Goal: Information Seeking & Learning: Learn about a topic

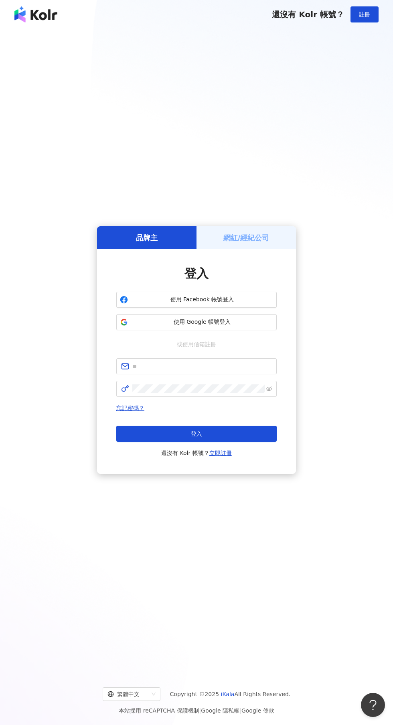
click at [237, 326] on span "使用 Google 帳號登入" at bounding box center [202, 322] width 142 height 8
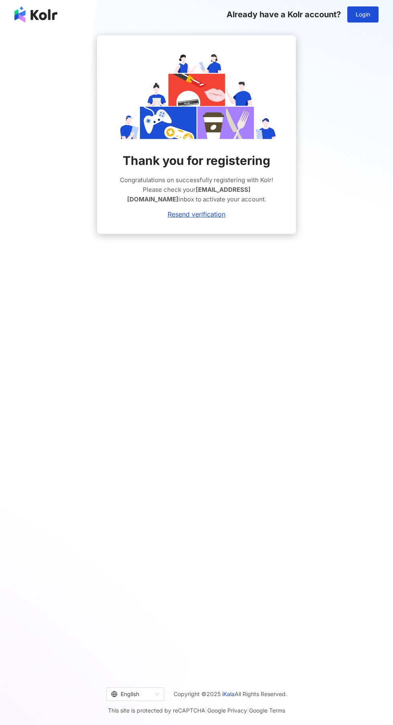
click at [363, 14] on span "Login" at bounding box center [363, 14] width 14 height 6
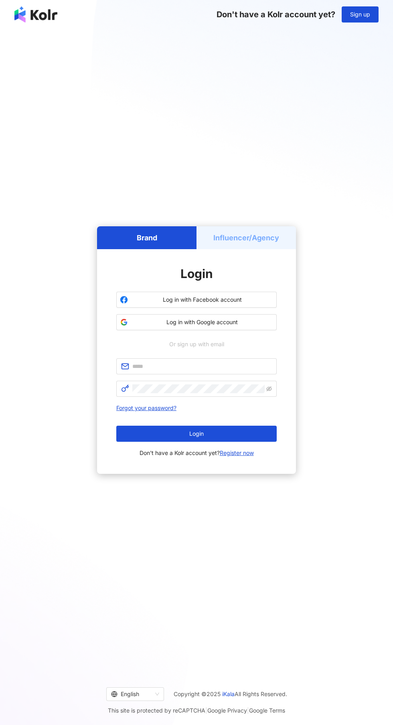
click at [240, 348] on div "Or sign up with email" at bounding box center [196, 344] width 160 height 9
click at [251, 326] on span "Log in with Google account" at bounding box center [202, 322] width 142 height 8
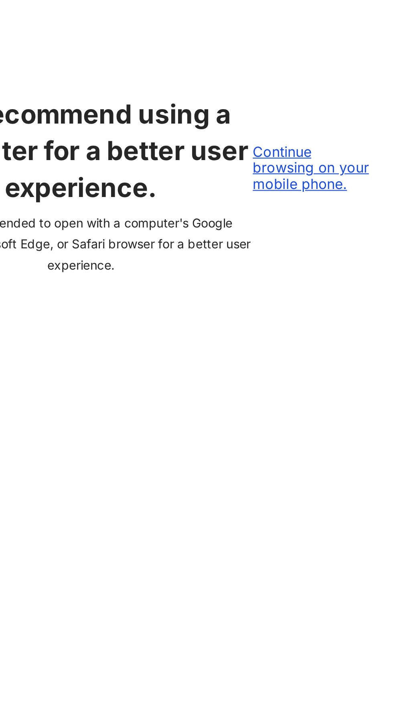
click at [364, 340] on div "Continue browsing on your mobile phone." at bounding box center [355, 329] width 55 height 22
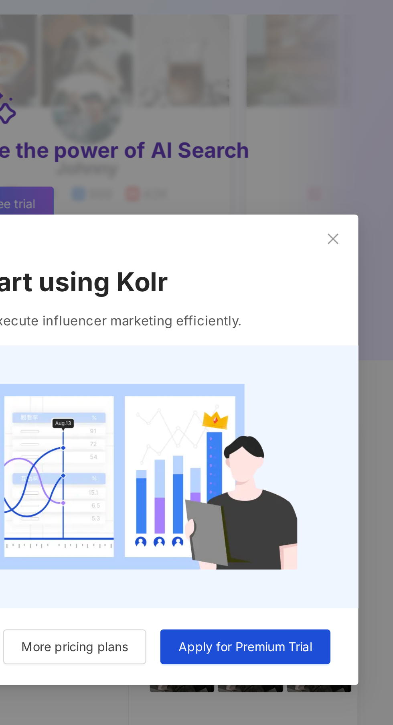
click at [371, 263] on span "Close" at bounding box center [365, 265] width 16 height 6
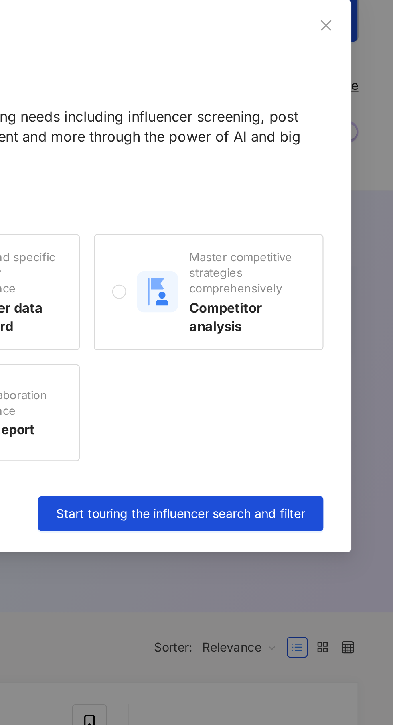
click at [369, 52] on span "Close" at bounding box center [362, 52] width 16 height 6
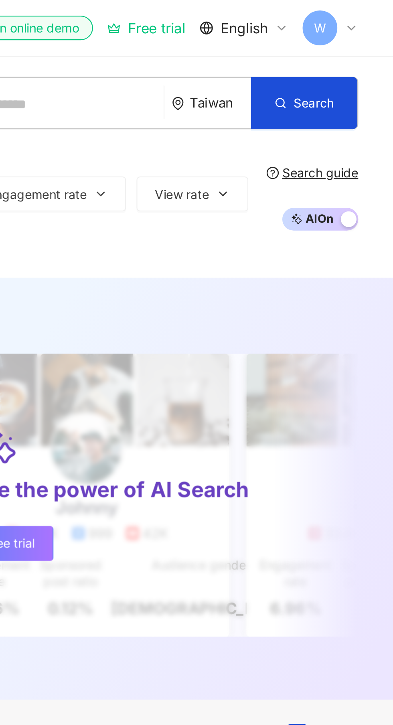
click at [374, 13] on icon at bounding box center [374, 13] width 6 height 6
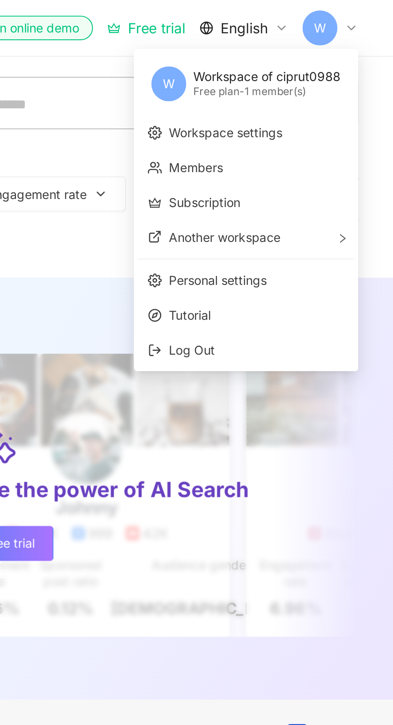
click at [321, 145] on span "Tutorial" at bounding box center [330, 144] width 81 height 9
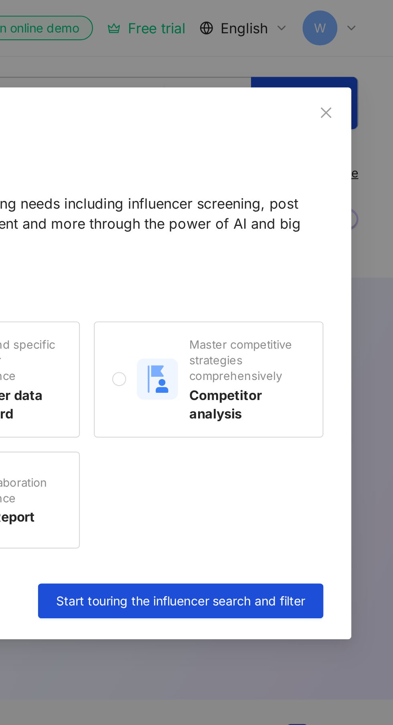
click at [362, 52] on icon "close" at bounding box center [362, 51] width 5 height 5
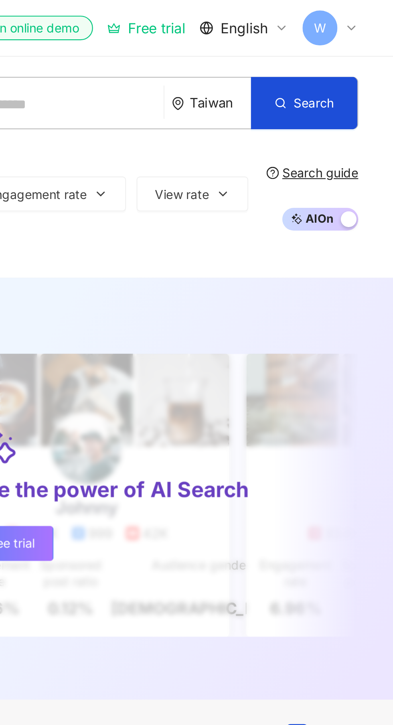
click at [376, 13] on icon at bounding box center [374, 13] width 6 height 6
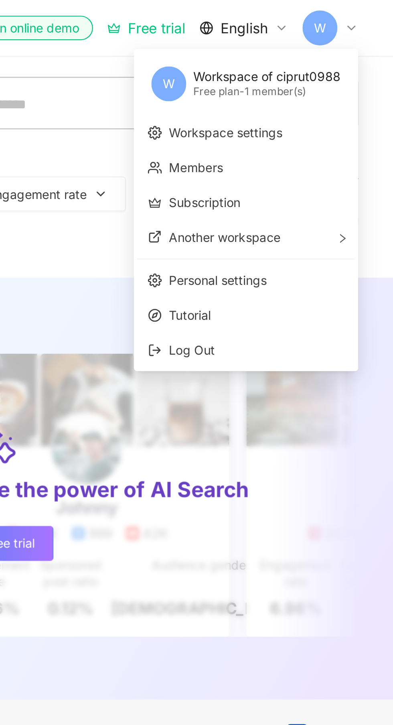
click at [313, 164] on span "Log Out" at bounding box center [330, 160] width 81 height 9
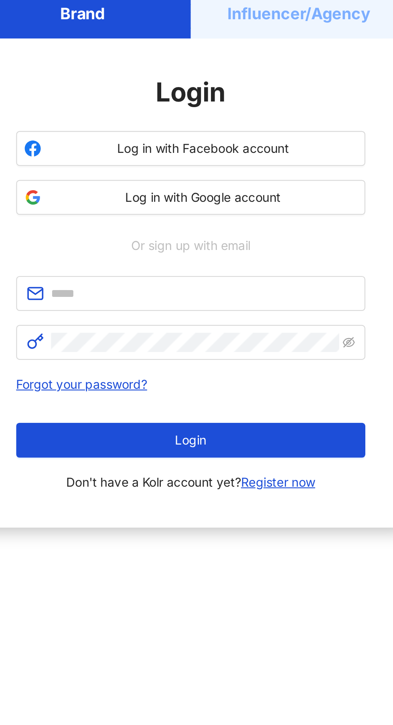
click at [250, 304] on span "Log in with Facebook account" at bounding box center [202, 300] width 142 height 8
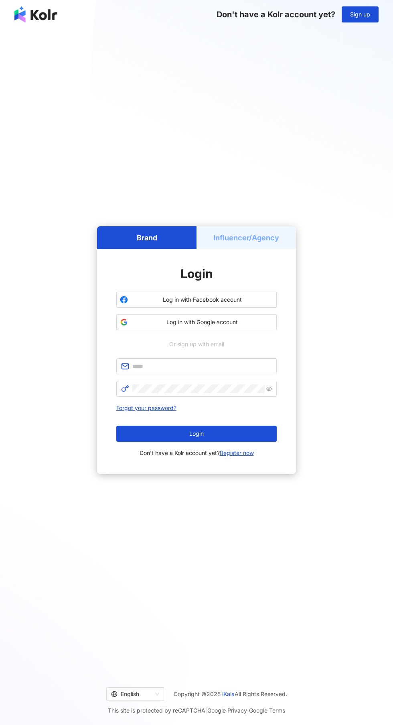
click at [241, 304] on span "Log in with Facebook account" at bounding box center [202, 300] width 142 height 8
click at [229, 304] on span "Log in with Facebook account" at bounding box center [202, 300] width 142 height 8
click at [237, 326] on span "Log in with Google account" at bounding box center [202, 322] width 142 height 8
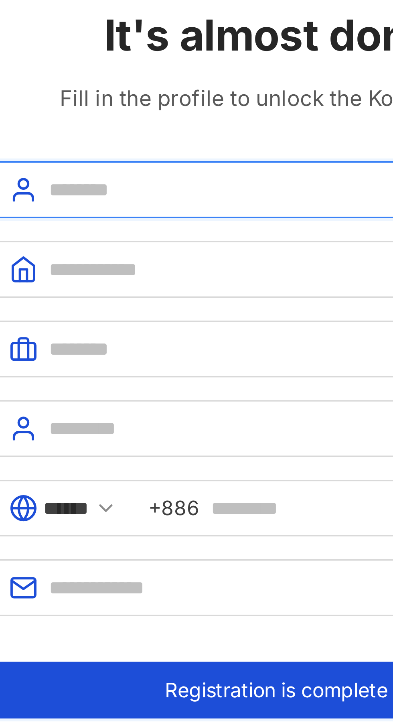
click at [187, 105] on input "text" at bounding box center [202, 103] width 140 height 9
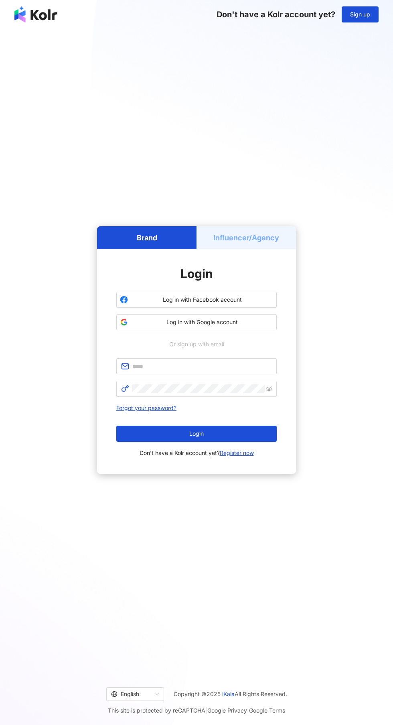
click at [259, 326] on span "Log in with Google account" at bounding box center [202, 322] width 142 height 8
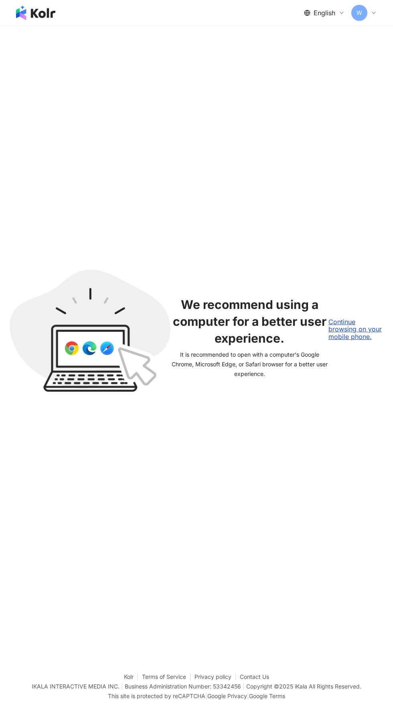
click at [365, 340] on div "Continue browsing on your mobile phone." at bounding box center [355, 329] width 55 height 22
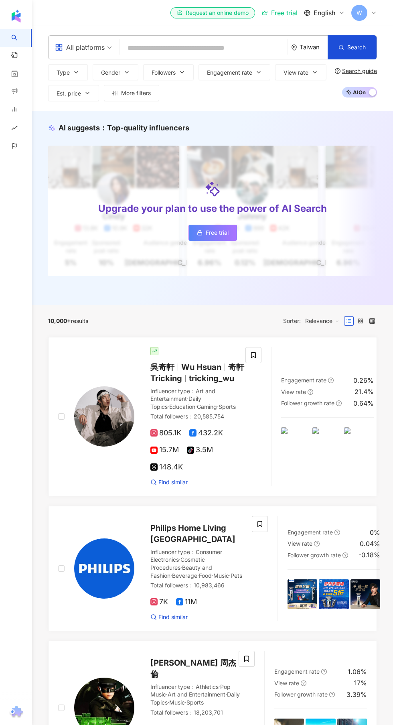
click at [361, 354] on div "Engagement rate 0.26% View rate 21.4% Follower growth rate 0.64%" at bounding box center [327, 416] width 112 height 139
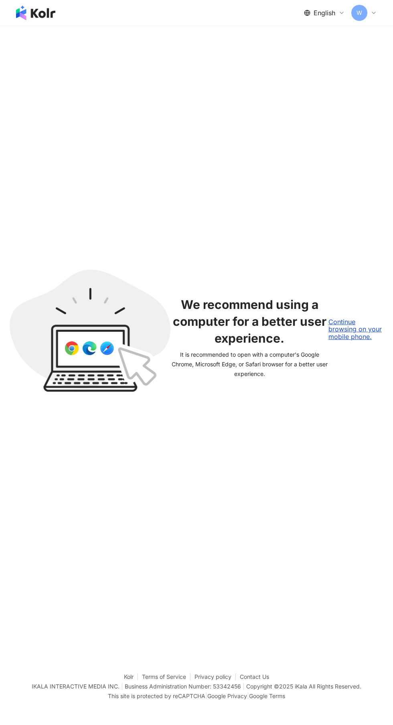
click at [360, 340] on div "Continue browsing on your mobile phone." at bounding box center [355, 329] width 55 height 22
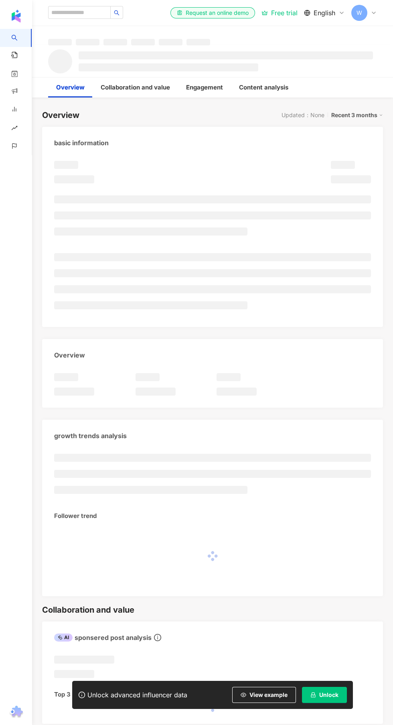
click at [340, 701] on button "Unlock" at bounding box center [324, 695] width 45 height 16
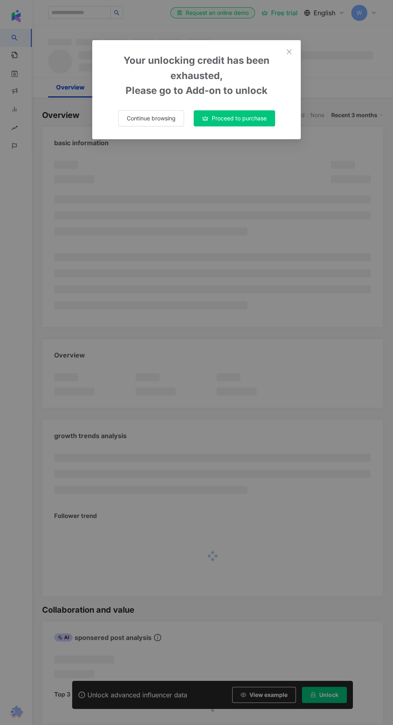
click at [332, 711] on div "Your unlocking credit has been exhausted, Please go to Add-on to unlock Continu…" at bounding box center [196, 362] width 393 height 725
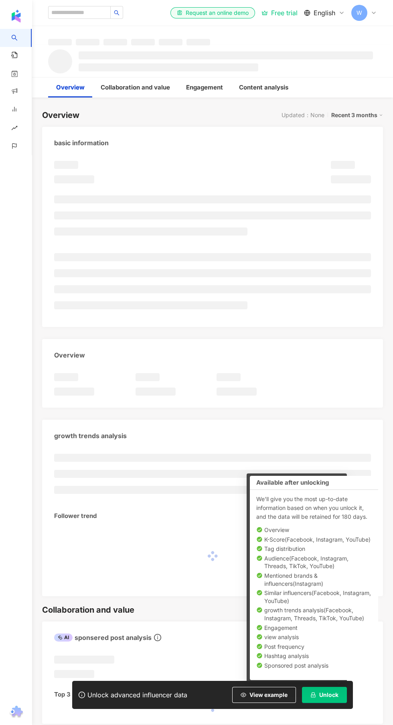
click at [346, 706] on div "Your unlocking credit has been exhausted, Please go to Add-on to unlock Continu…" at bounding box center [196, 362] width 393 height 725
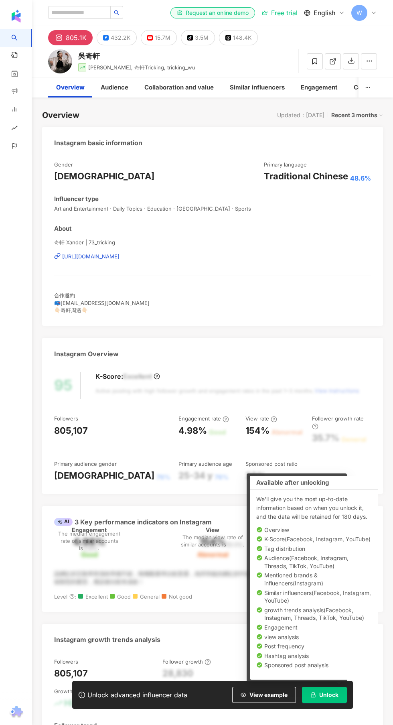
click at [331, 691] on button "Unlock" at bounding box center [324, 695] width 45 height 16
